Goal: Navigation & Orientation: Go to known website

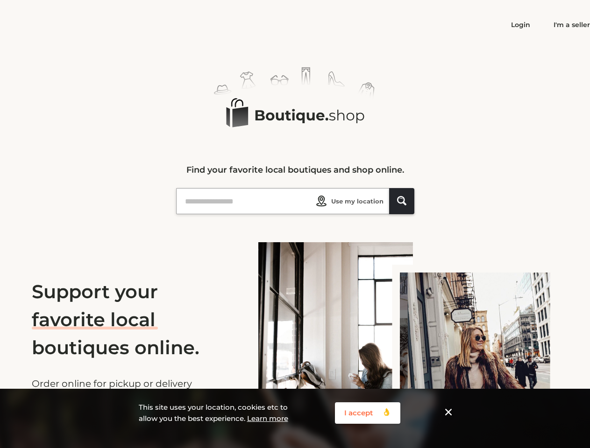
click at [295, 224] on div "Logo Created with Sketch. Find your favorite local boutiques and shop online." at bounding box center [295, 148] width 238 height 162
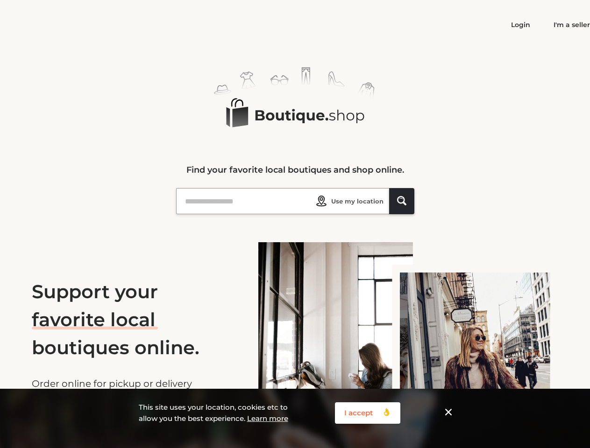
click at [347, 201] on span "Use my location" at bounding box center [357, 201] width 52 height 9
click at [401, 201] on icon "Shape_1 Created with Sketch." at bounding box center [401, 200] width 9 height 9
click at [367, 413] on button "I accept 👌 Created with Sketch. 👌" at bounding box center [367, 412] width 65 height 21
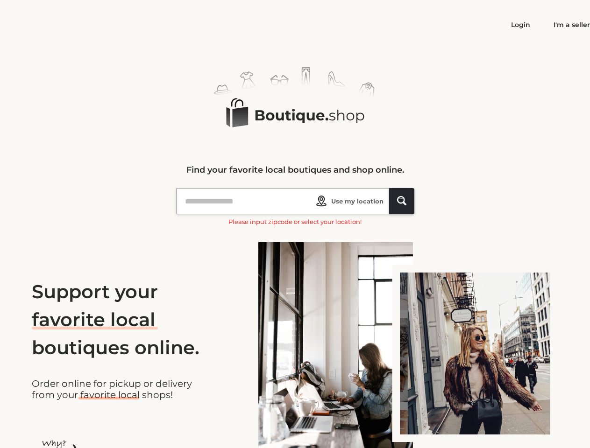
click at [448, 413] on img at bounding box center [408, 358] width 300 height 232
